Goal: Task Accomplishment & Management: Complete application form

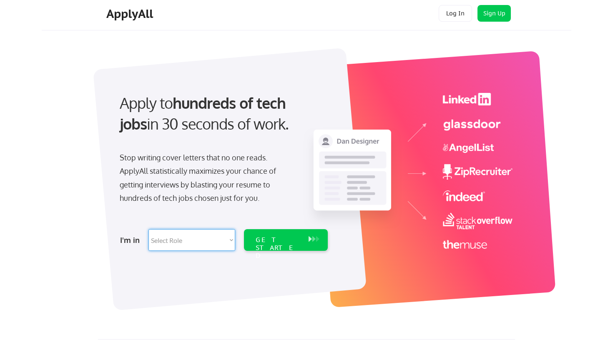
select select ""tech_finance_biz_ops_cos""
click at [282, 242] on div "GET STARTED" at bounding box center [278, 248] width 45 height 24
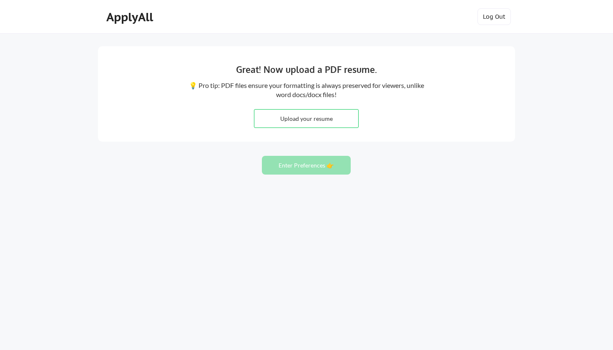
click at [334, 122] on input "file" at bounding box center [307, 119] width 104 height 18
type input "C:\fakepath\A.Castillo Resume .pdf"
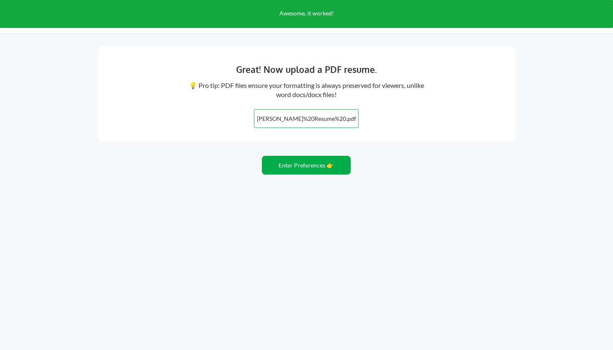
click at [316, 165] on button "Enter Preferences 👉" at bounding box center [306, 165] width 89 height 19
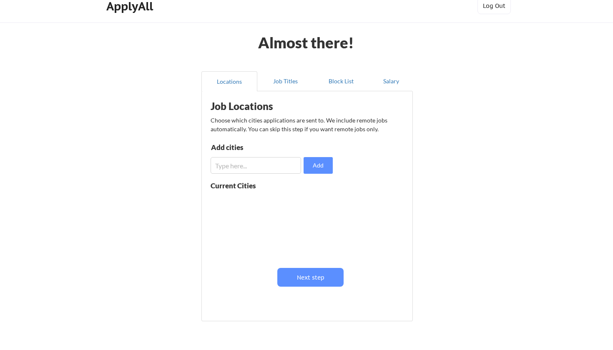
scroll to position [26, 0]
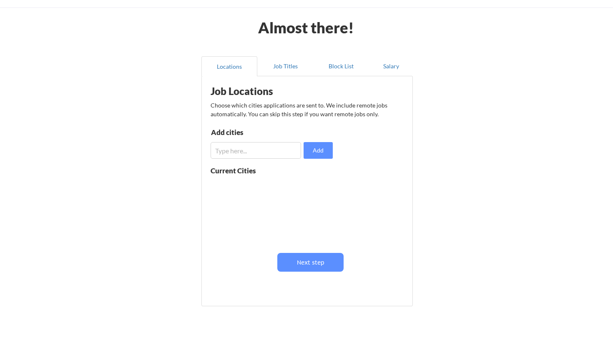
click at [287, 154] on input "input" at bounding box center [256, 150] width 91 height 17
click at [281, 65] on button "Job Titles" at bounding box center [285, 66] width 56 height 20
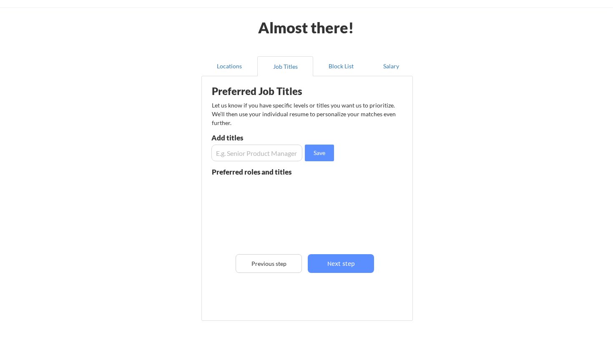
click at [280, 156] on input "input" at bounding box center [257, 153] width 91 height 17
type input "Scheduling Coordinator"
click at [328, 159] on button "Save" at bounding box center [319, 153] width 29 height 17
click at [283, 154] on input "input" at bounding box center [257, 153] width 91 height 17
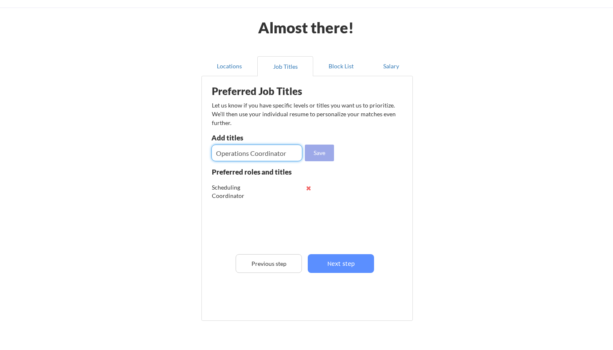
type input "Operations Coordinator"
click at [328, 154] on button "Save" at bounding box center [319, 153] width 29 height 17
click at [257, 157] on input "input" at bounding box center [257, 153] width 91 height 17
type input "Administrative Coordinator"
click at [325, 155] on button "Save" at bounding box center [319, 153] width 29 height 17
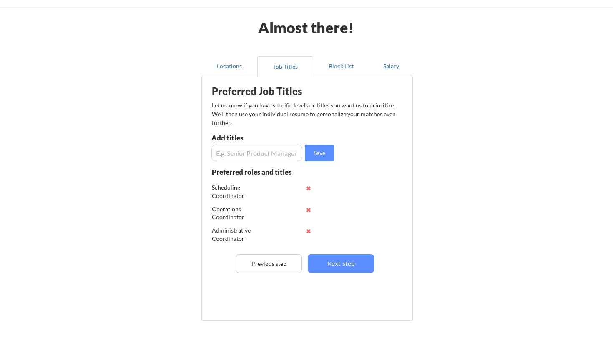
click at [274, 151] on input "input" at bounding box center [257, 153] width 91 height 17
type input "Operations Assistant"
click at [325, 154] on button "Save" at bounding box center [319, 153] width 29 height 17
click at [336, 267] on button "Next step" at bounding box center [341, 264] width 66 height 19
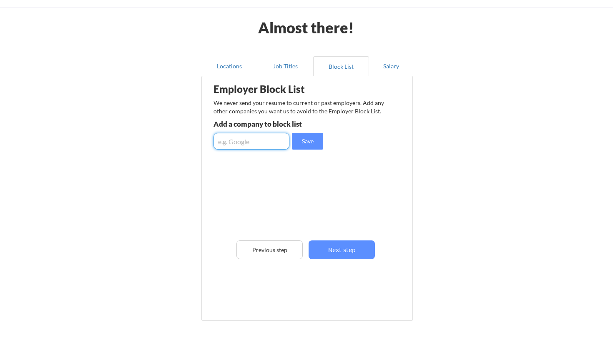
click at [273, 146] on input "input" at bounding box center [252, 141] width 76 height 17
type input "Apara Autism Centers"
click at [312, 138] on button "Save" at bounding box center [307, 141] width 31 height 17
click at [264, 139] on input "input" at bounding box center [252, 141] width 76 height 17
type input "Colorful Minds ABA"
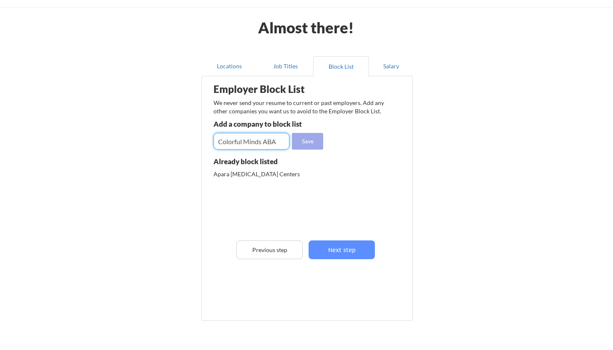
click at [303, 147] on button "Save" at bounding box center [307, 141] width 31 height 17
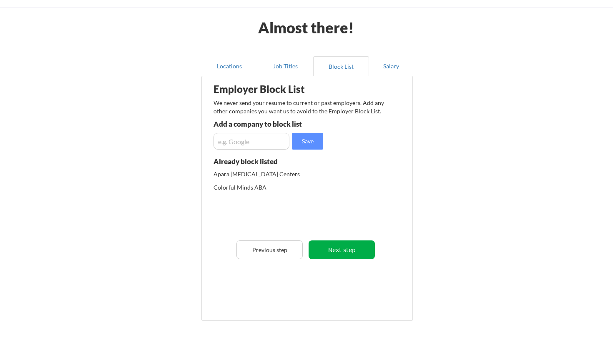
click at [342, 255] on button "Next step" at bounding box center [342, 250] width 66 height 19
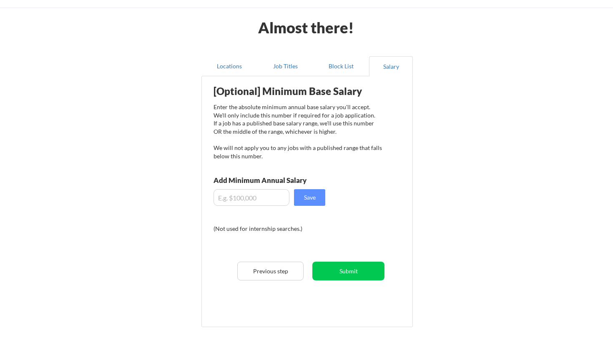
click at [258, 198] on input "input" at bounding box center [252, 197] width 76 height 17
type input "$50,000"
click at [318, 203] on button "Save" at bounding box center [309, 197] width 31 height 17
click at [345, 273] on button "Submit" at bounding box center [349, 271] width 72 height 19
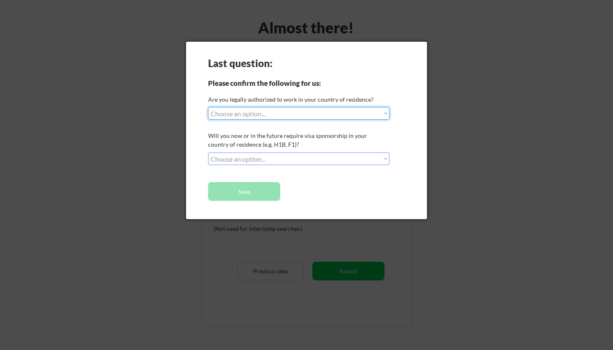
select select ""yes__i_am_a_us_citizen""
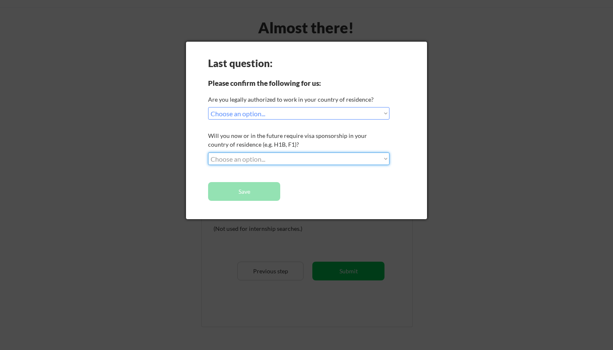
select select ""no__i_will_not_need_sponsorship""
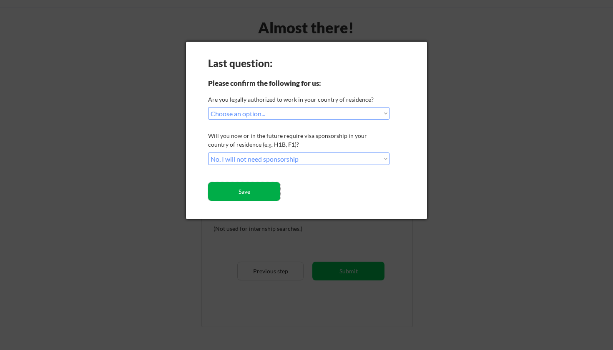
click at [267, 192] on button "Save" at bounding box center [244, 191] width 72 height 19
click at [247, 192] on button "Save" at bounding box center [244, 191] width 72 height 19
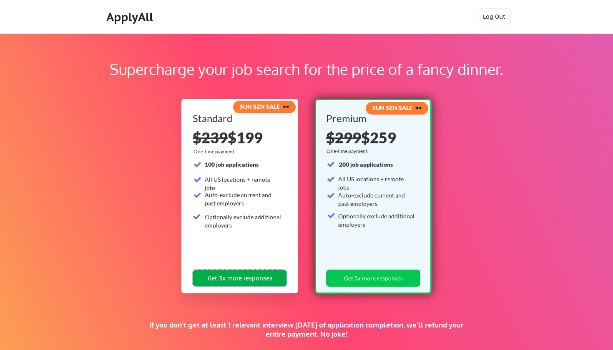
click at [265, 283] on button "Get 3x more responses" at bounding box center [240, 278] width 94 height 17
